Goal: Transaction & Acquisition: Book appointment/travel/reservation

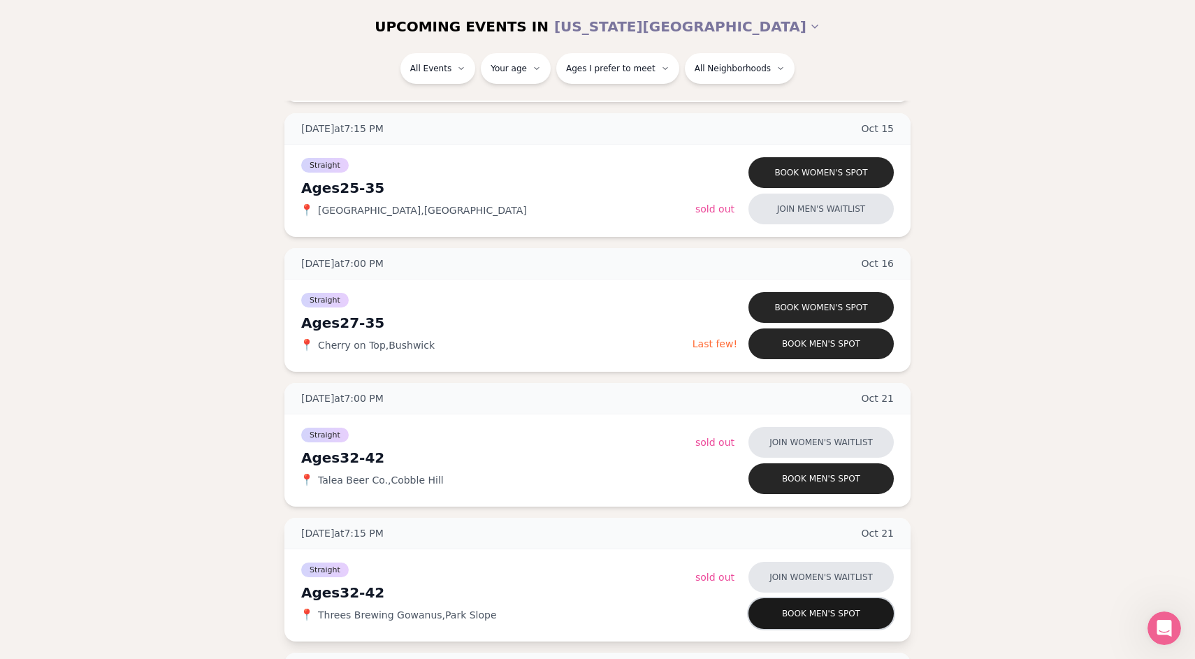
scroll to position [2066, 0]
click at [781, 344] on button "Book men's spot" at bounding box center [820, 344] width 145 height 31
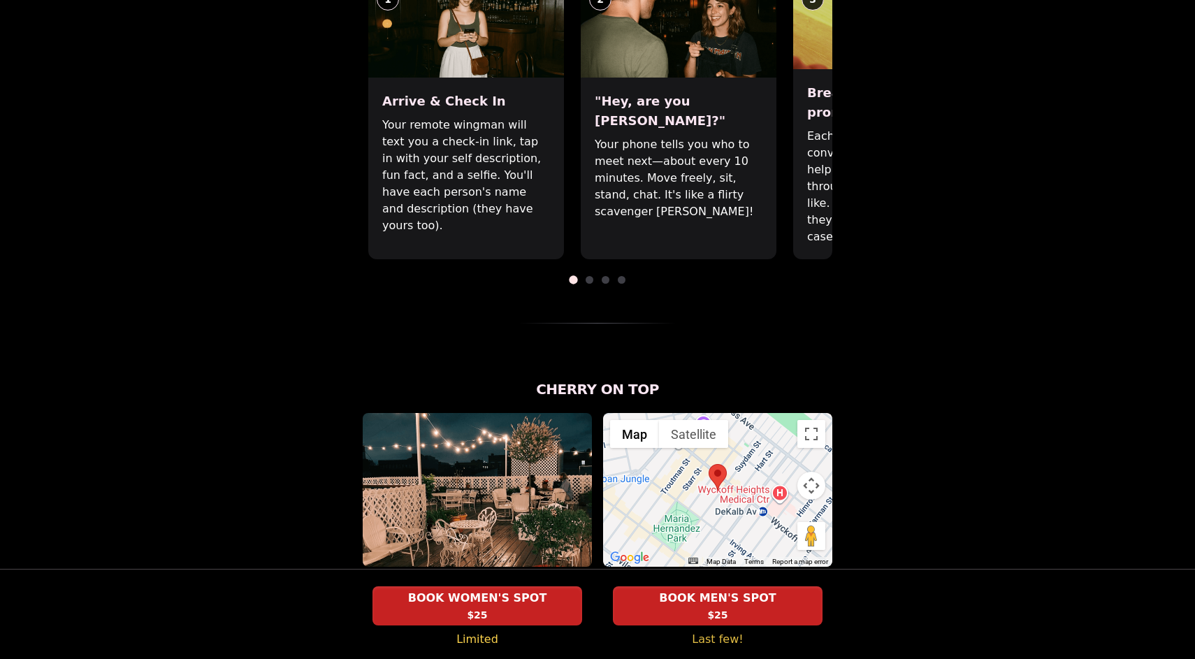
scroll to position [504, 0]
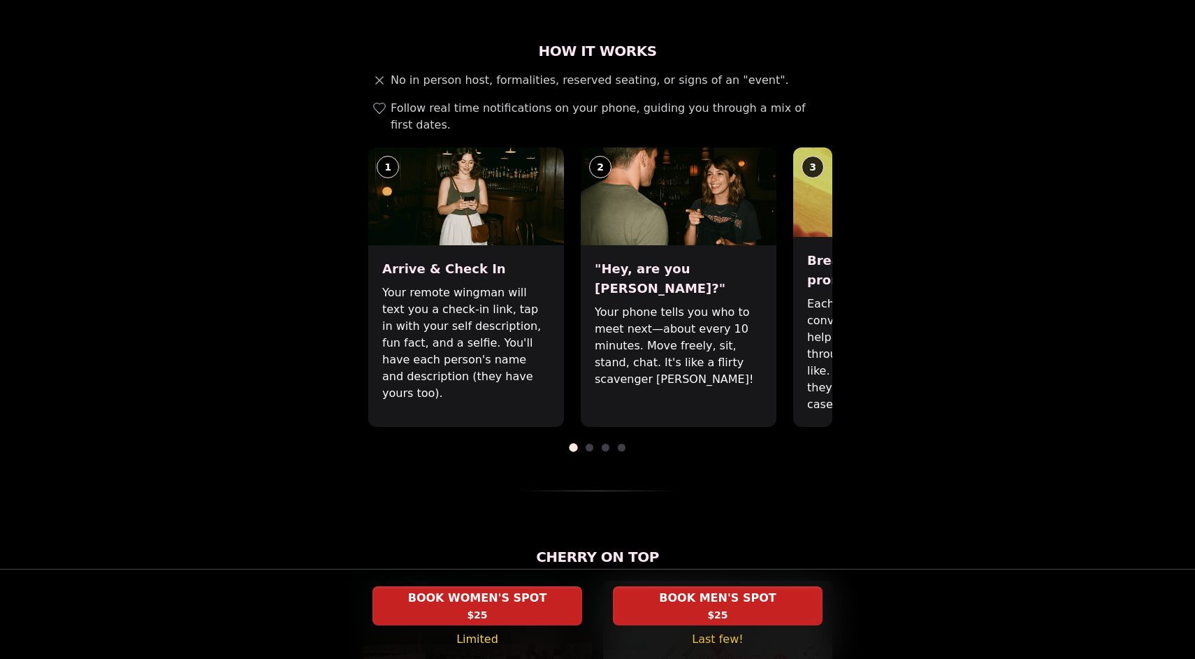
click at [588, 444] on span at bounding box center [589, 448] width 8 height 8
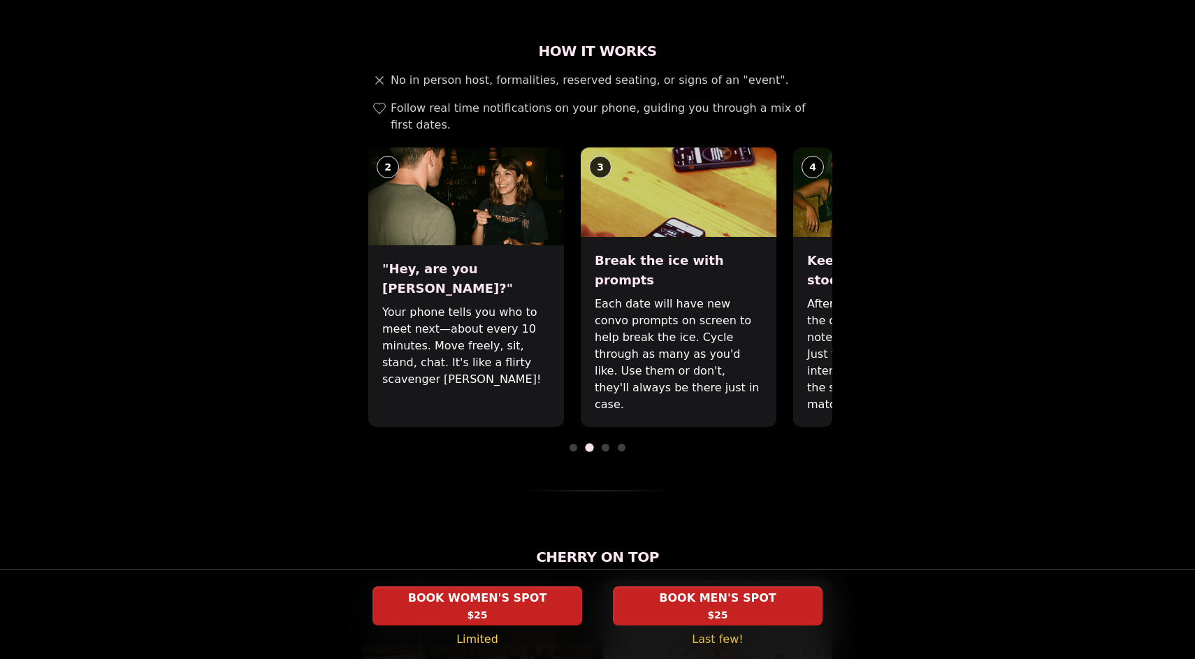
click at [605, 444] on span at bounding box center [606, 448] width 8 height 8
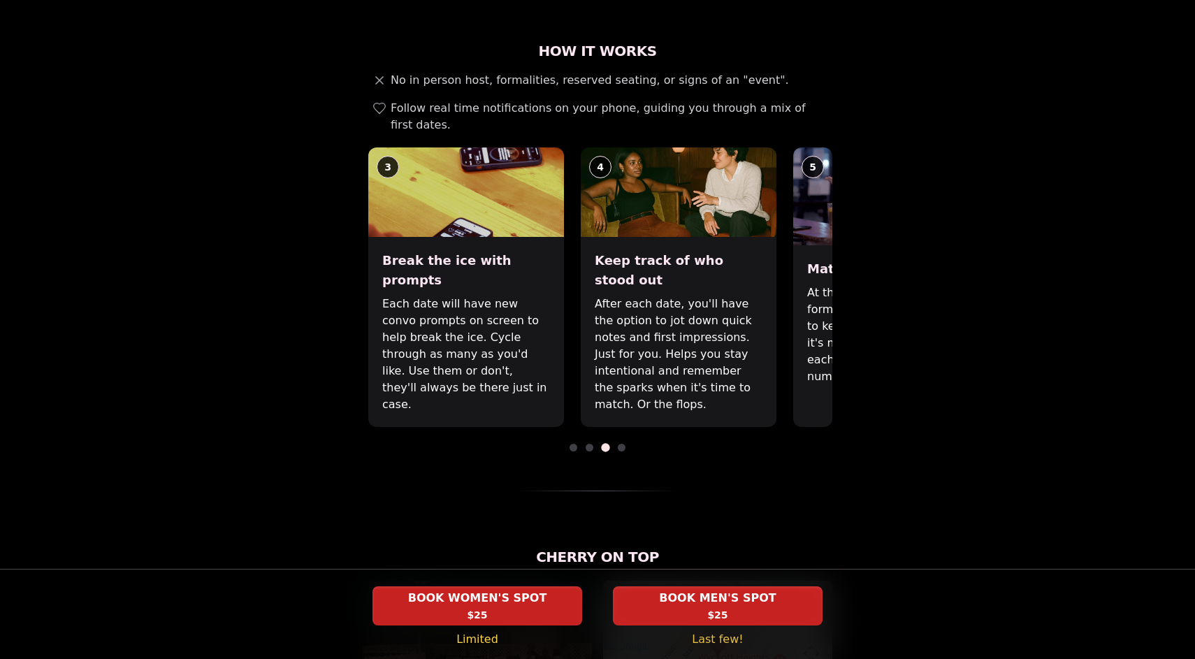
click at [635, 402] on div "How It Works No in person host, formalities, reserved seating, or signs of an "…" at bounding box center [597, 266] width 469 height 450
click at [620, 444] on span at bounding box center [622, 448] width 8 height 8
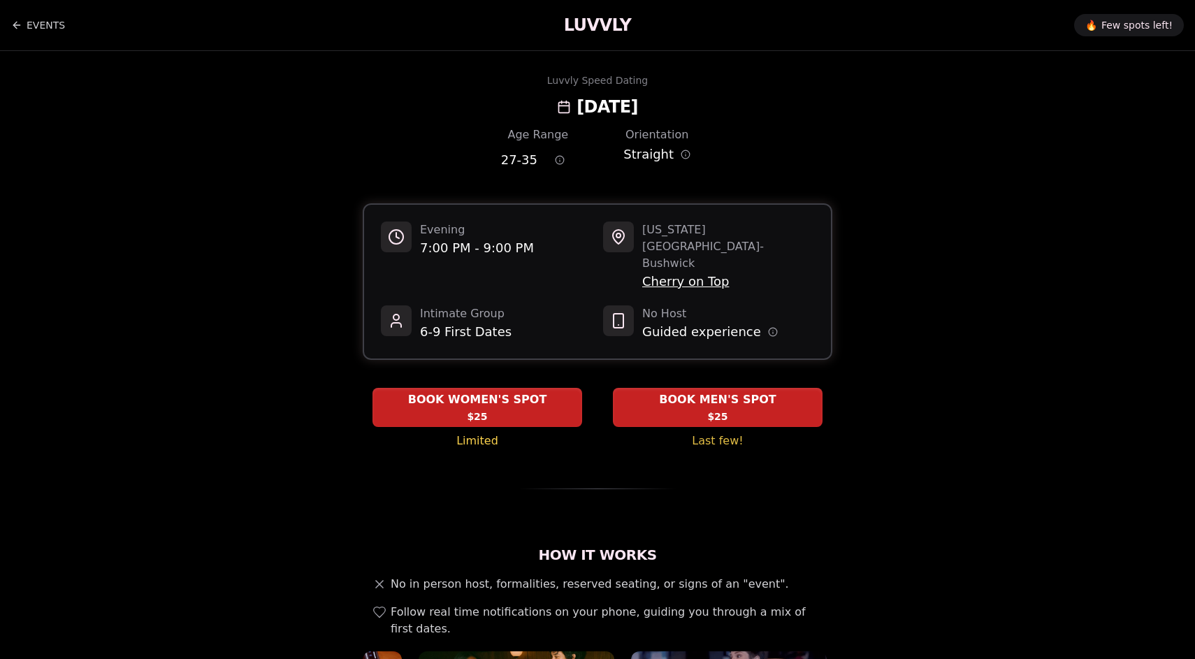
scroll to position [0, 0]
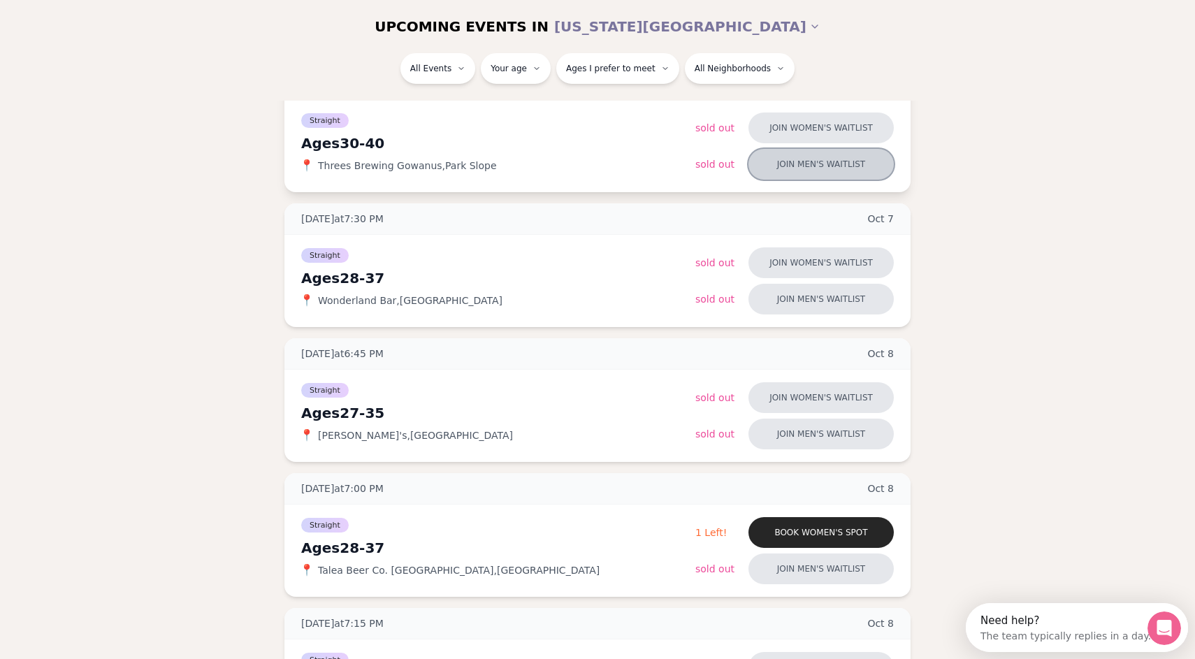
scroll to position [359, 0]
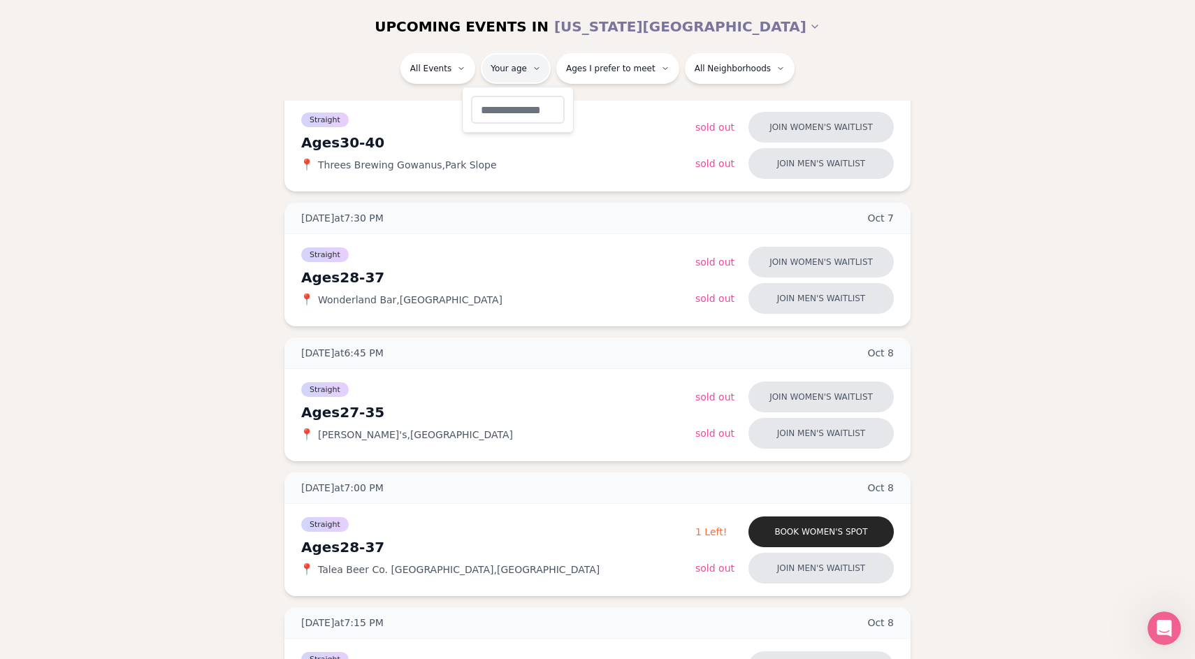
type input "**"
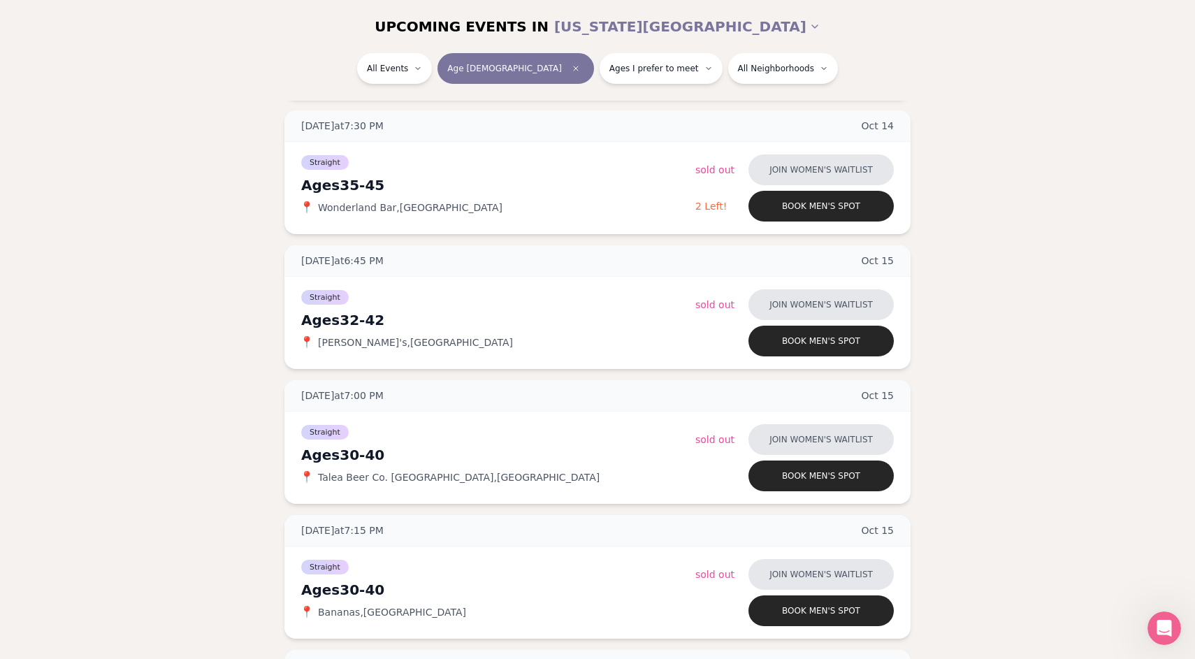
scroll to position [1533, 0]
